Goal: Obtain resource: Download file/media

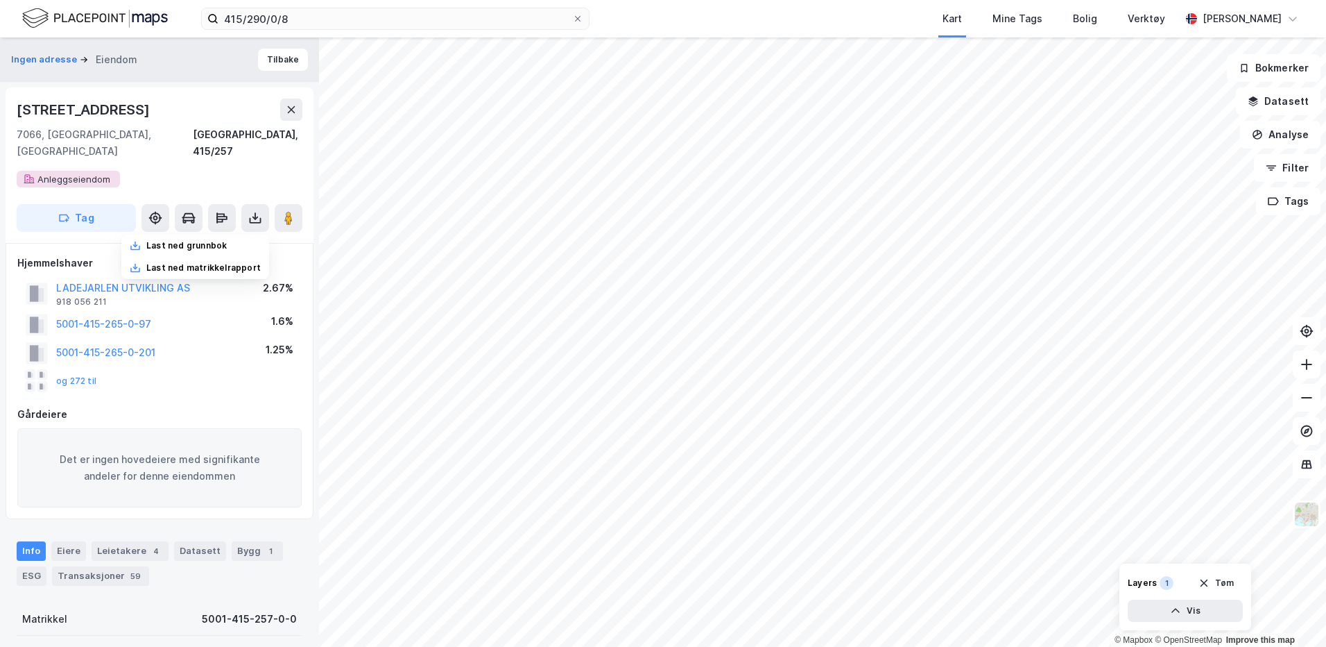
scroll to position [1, 0]
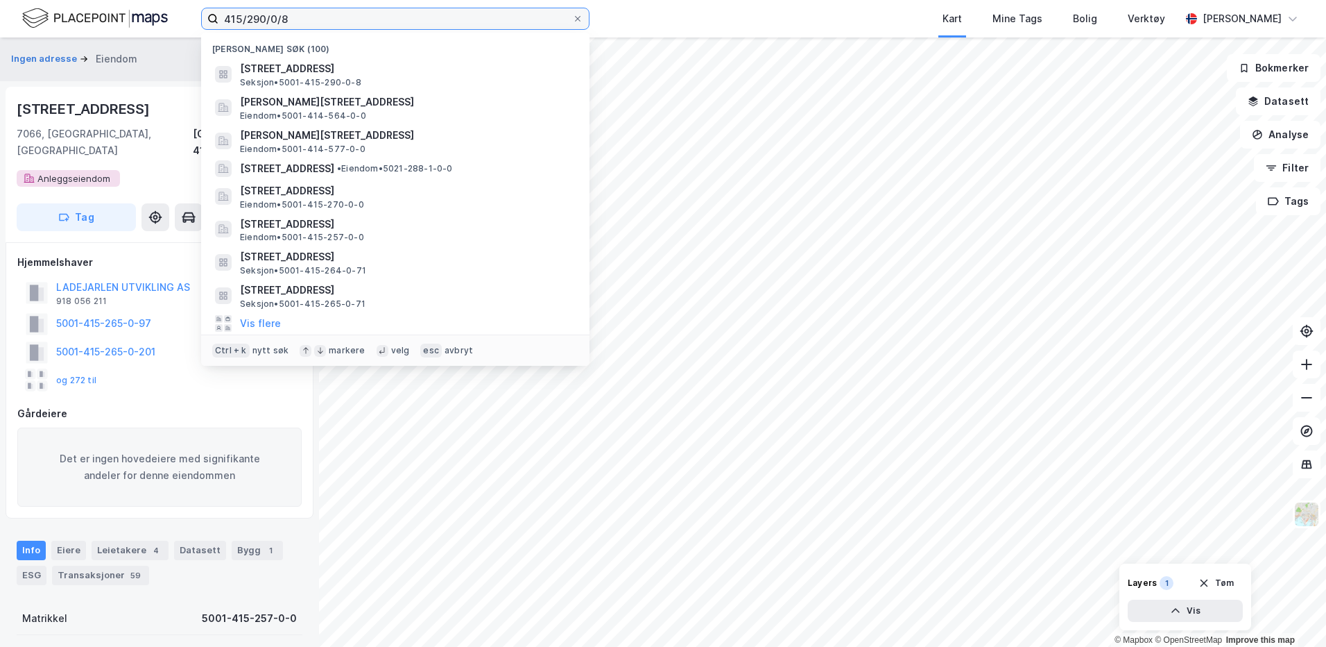
drag, startPoint x: 325, startPoint y: 24, endPoint x: 223, endPoint y: 25, distance: 102.0
click at [223, 25] on input "415/290/0/8" at bounding box center [396, 18] width 354 height 21
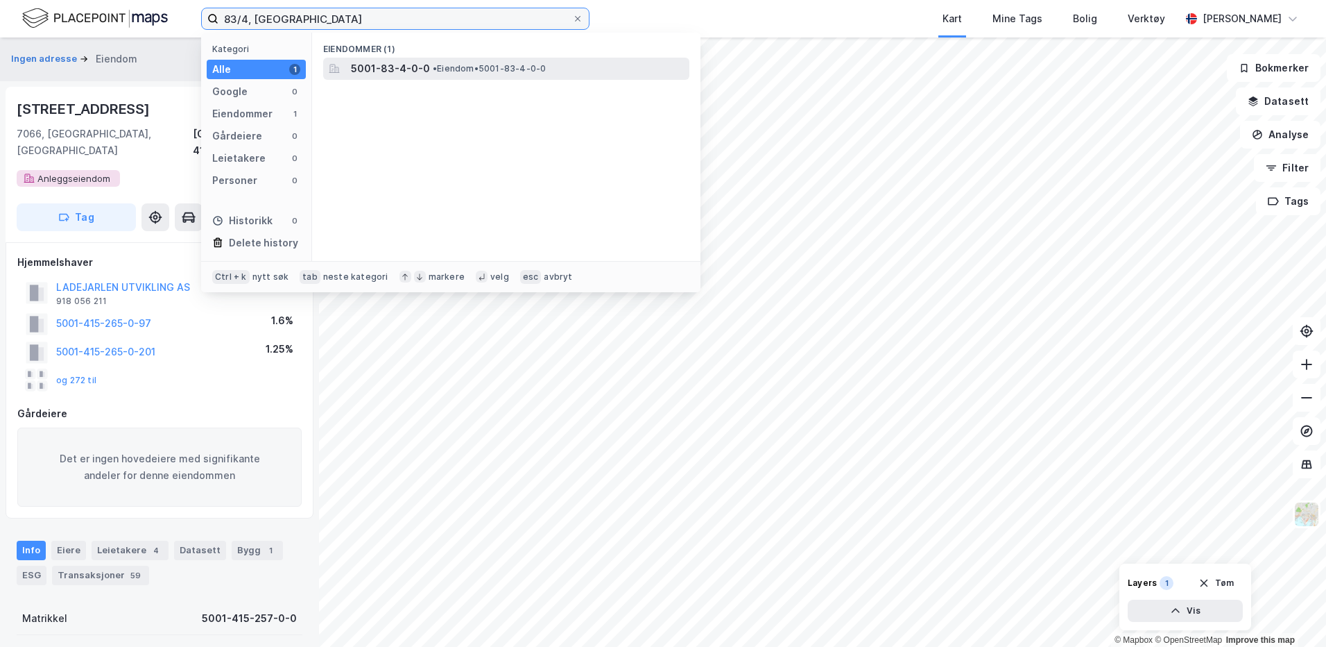
type input "83/4, [GEOGRAPHIC_DATA]"
click at [502, 67] on span "• Eiendom • 5001-83-4-0-0" at bounding box center [489, 68] width 113 height 11
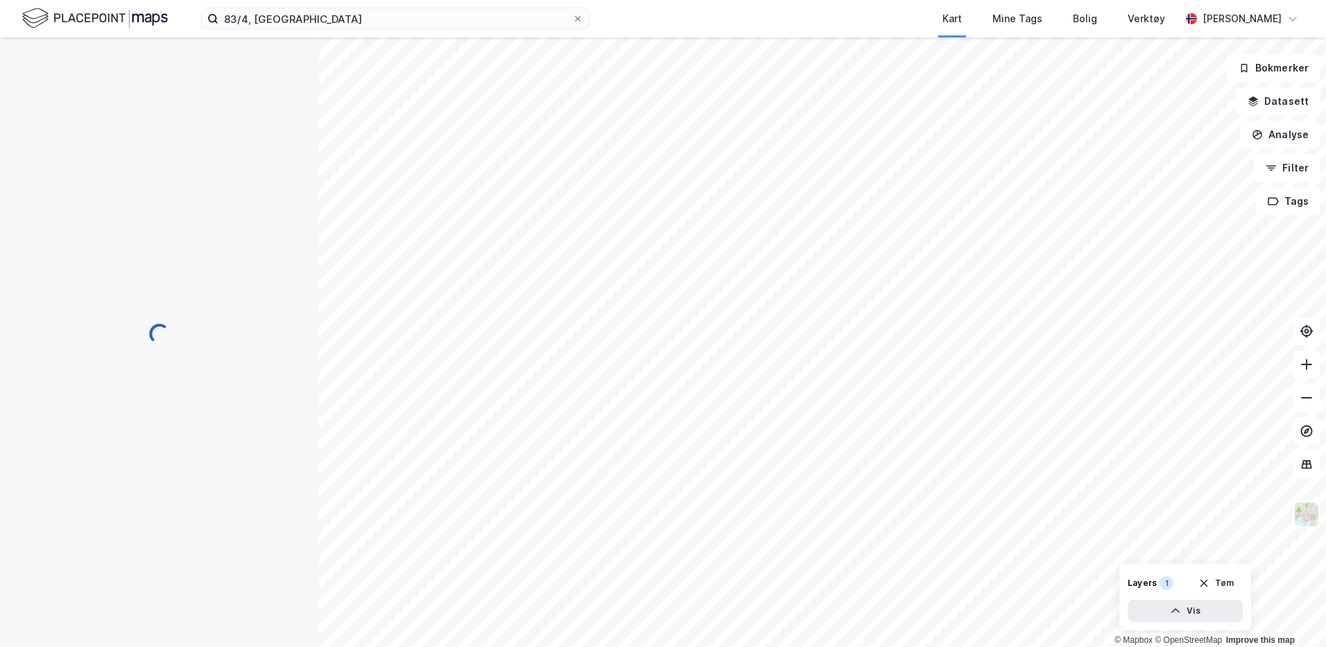
scroll to position [1, 0]
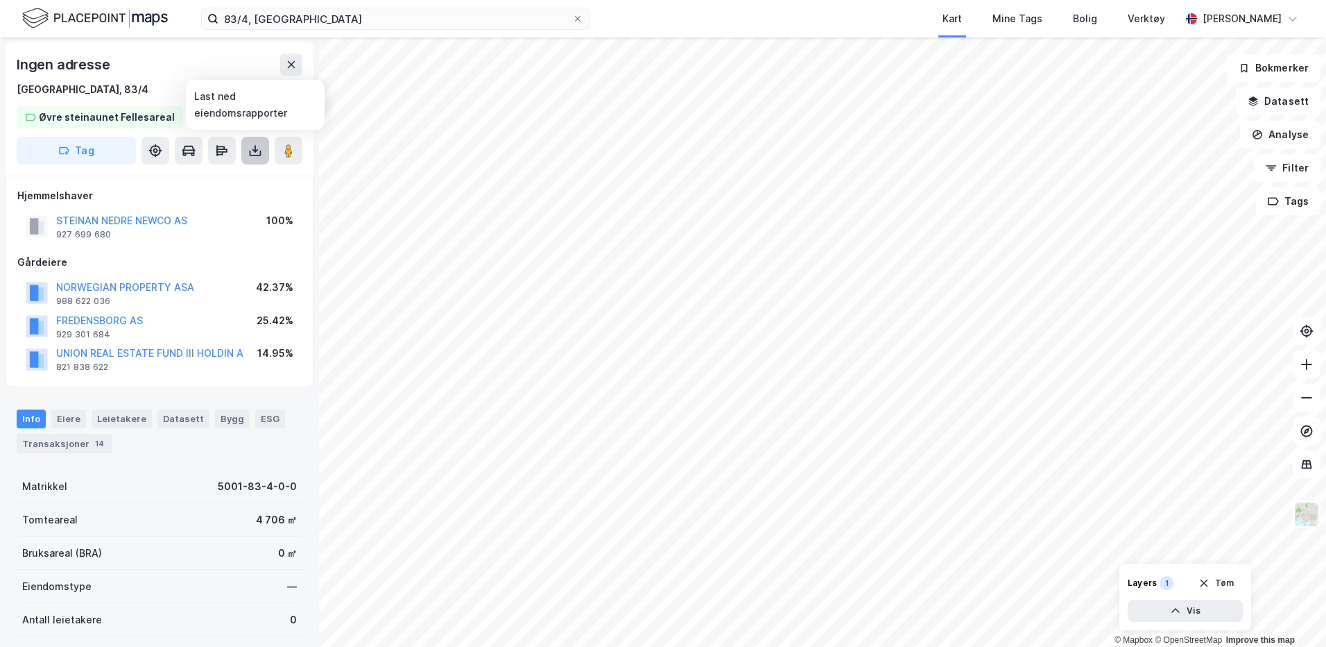
click at [262, 153] on icon at bounding box center [255, 151] width 14 height 14
click at [237, 176] on div "Last ned grunnbok" at bounding box center [195, 178] width 148 height 22
